Goal: Use online tool/utility: Utilize a website feature to perform a specific function

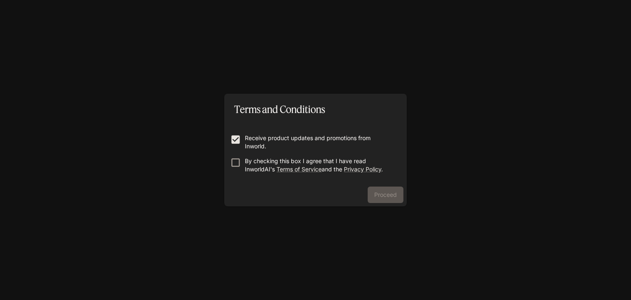
click at [235, 170] on label "By checking this box I agree that I have read InworldAI's Terms of Service and …" at bounding box center [309, 165] width 167 height 16
click at [375, 196] on button "Proceed" at bounding box center [385, 194] width 36 height 16
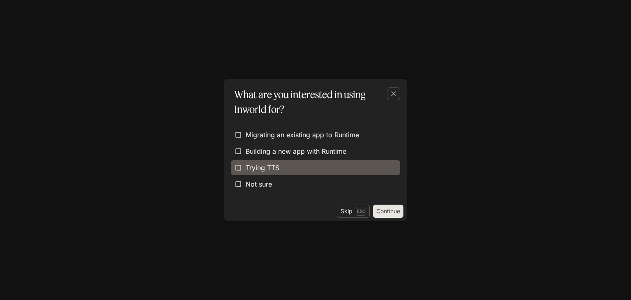
click at [301, 172] on label "Trying TTS" at bounding box center [315, 167] width 169 height 15
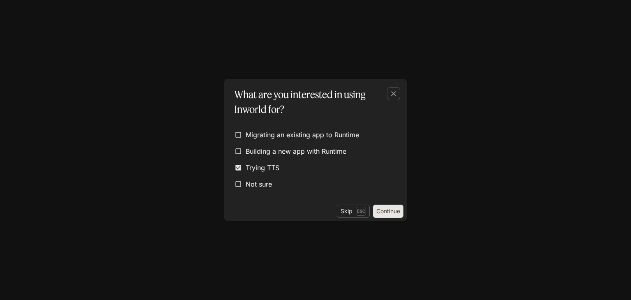
click at [396, 213] on button "Continue" at bounding box center [388, 210] width 30 height 13
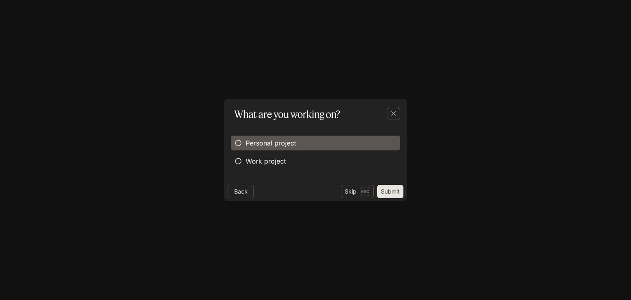
click at [284, 149] on label "Personal project" at bounding box center [315, 142] width 169 height 15
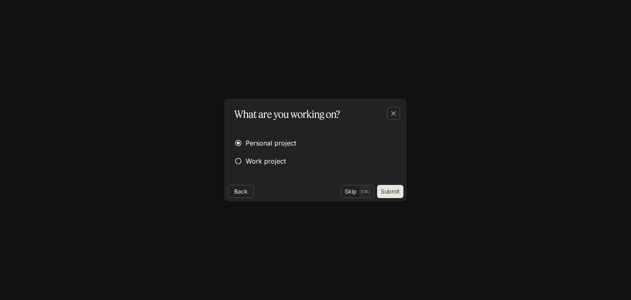
click at [386, 192] on button "Submit" at bounding box center [390, 191] width 26 height 13
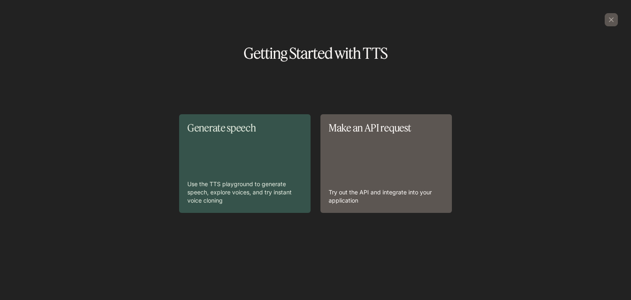
click at [289, 143] on div "Generate speech Use the TTS playground to generate speech, explore voices, and …" at bounding box center [244, 163] width 115 height 82
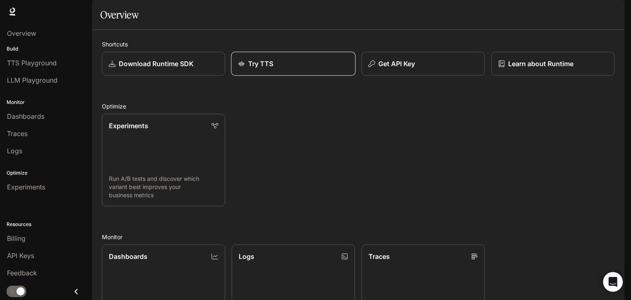
click at [278, 69] on div "Try TTS" at bounding box center [293, 64] width 110 height 10
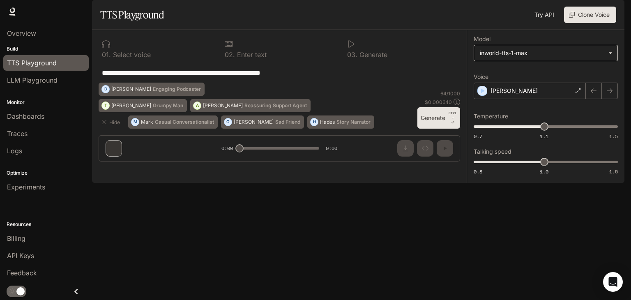
click at [519, 79] on body "**********" at bounding box center [315, 150] width 631 height 300
click at [30, 117] on div at bounding box center [315, 150] width 631 height 300
click at [43, 117] on span "Dashboards" at bounding box center [25, 116] width 37 height 10
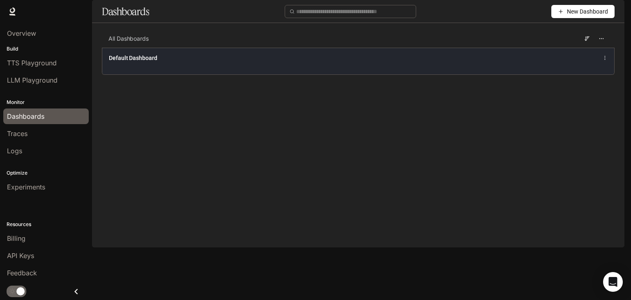
click at [288, 74] on div "Default Dashboard" at bounding box center [358, 61] width 512 height 27
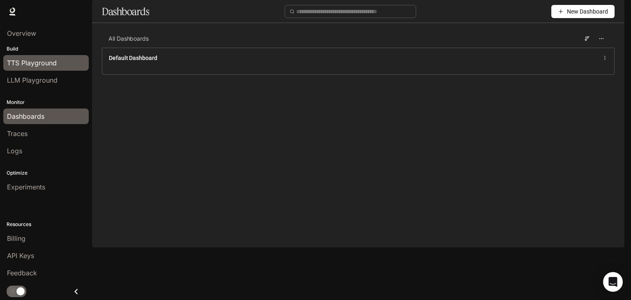
click at [50, 68] on link "TTS Playground" at bounding box center [45, 63] width 85 height 16
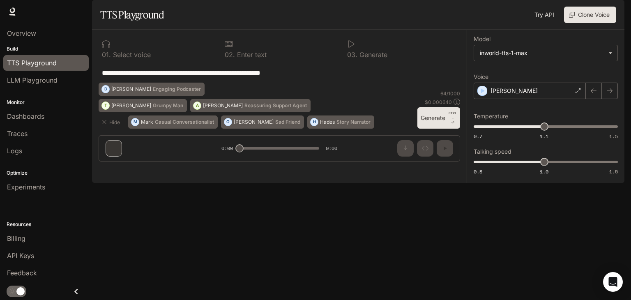
click at [538, 23] on link "Try API" at bounding box center [544, 15] width 26 height 16
click at [587, 23] on button "Clone Voice" at bounding box center [590, 15] width 52 height 16
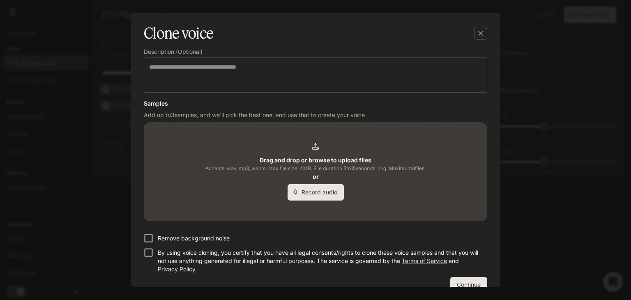
scroll to position [131, 0]
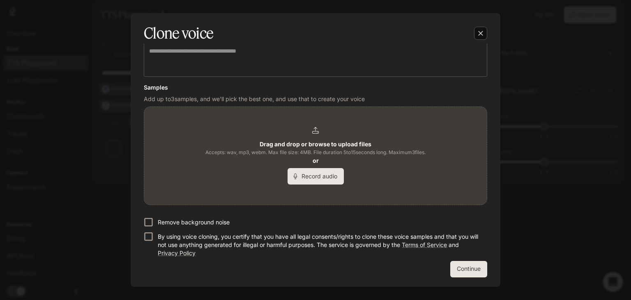
click at [481, 38] on div "button" at bounding box center [480, 33] width 13 height 13
